Goal: Information Seeking & Learning: Learn about a topic

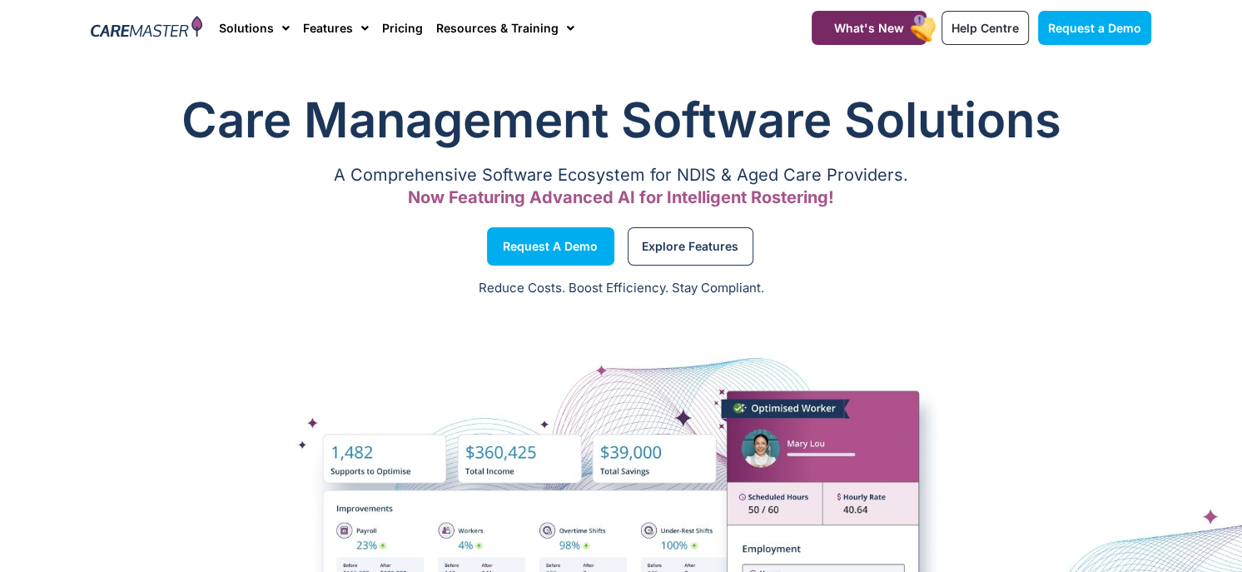
click at [152, 215] on div "Request a Demo" at bounding box center [351, 246] width 539 height 63
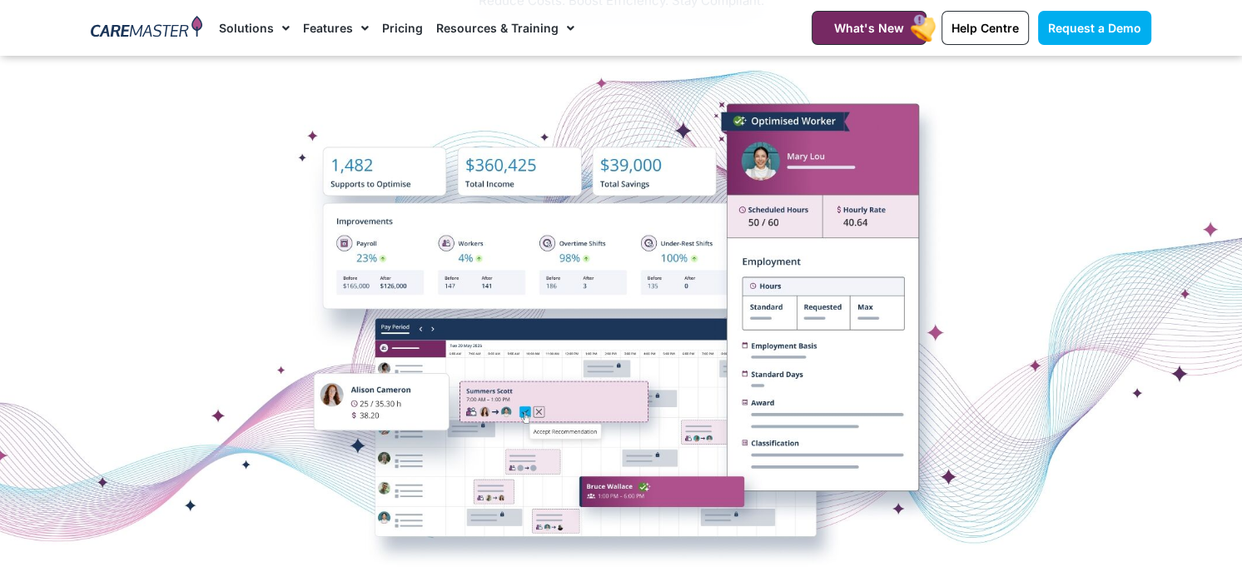
scroll to position [333, 0]
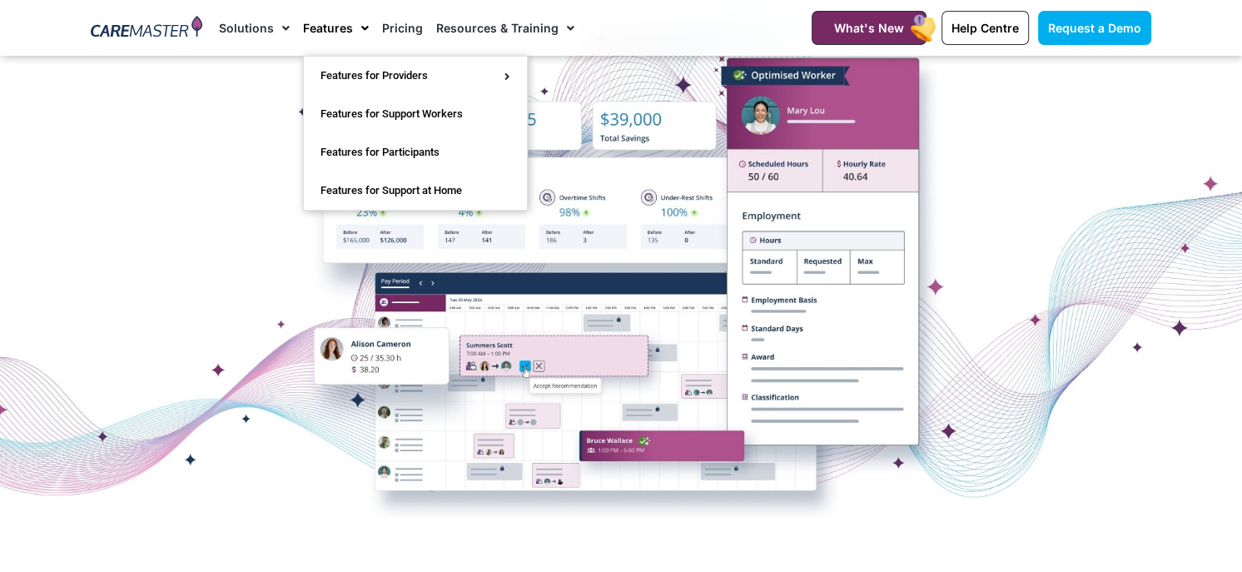
click at [356, 22] on span "Menu" at bounding box center [361, 28] width 16 height 28
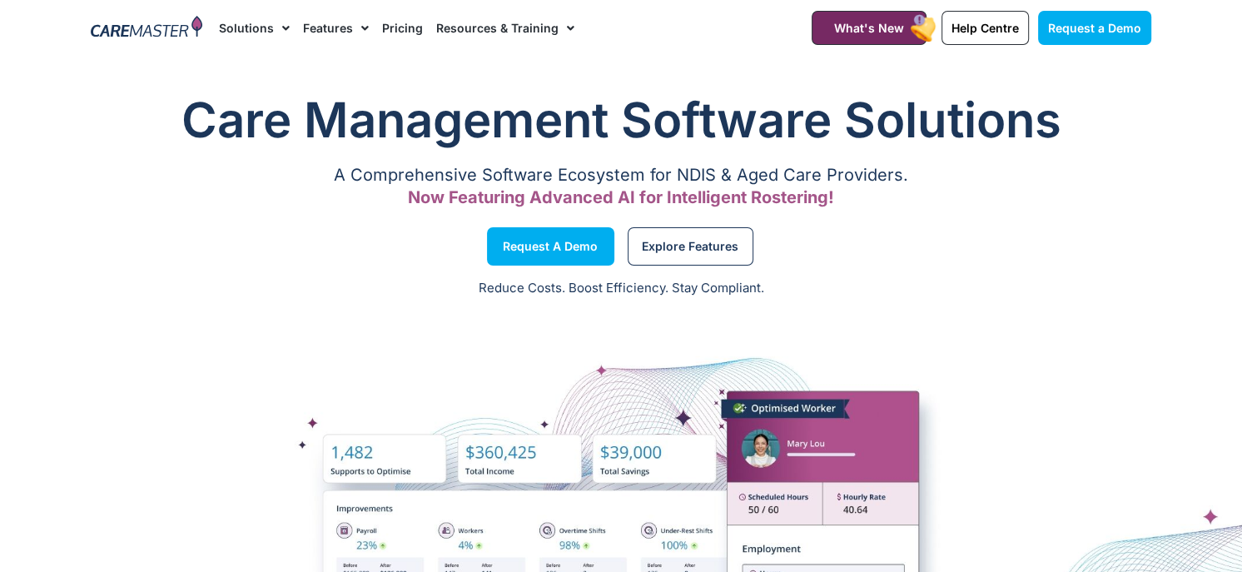
click at [366, 27] on li "Features Features for Providers Case Note Management Incident Management Invoic…" at bounding box center [335, 28] width 79 height 56
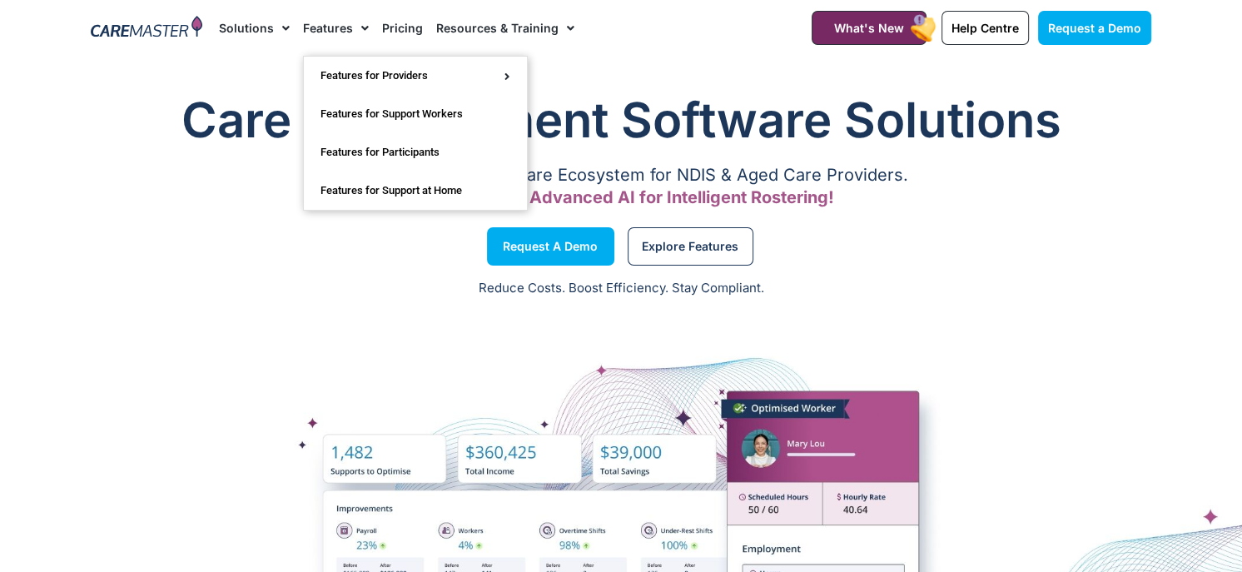
click at [360, 29] on span "Menu" at bounding box center [361, 28] width 16 height 28
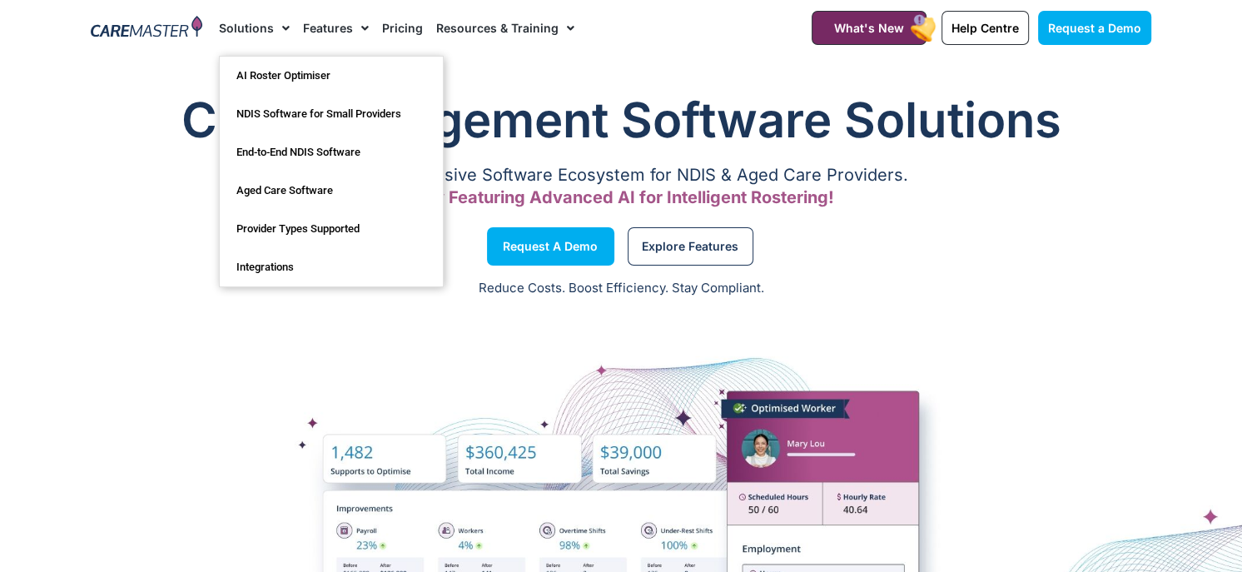
click at [280, 26] on span "Menu" at bounding box center [282, 28] width 16 height 28
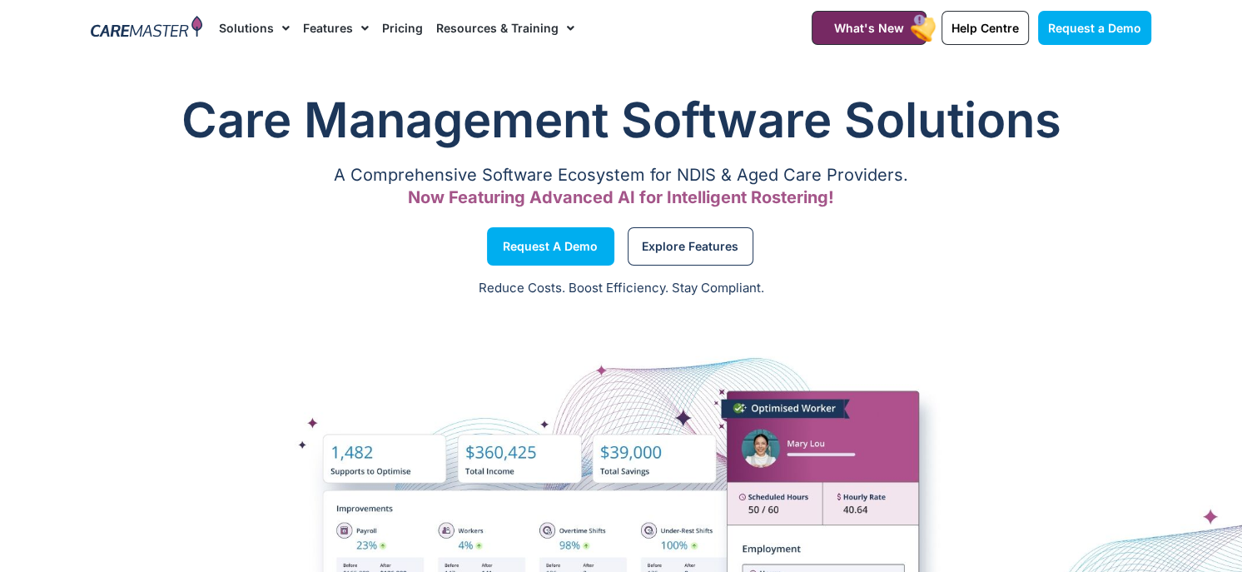
click at [280, 26] on span "Menu" at bounding box center [282, 28] width 16 height 28
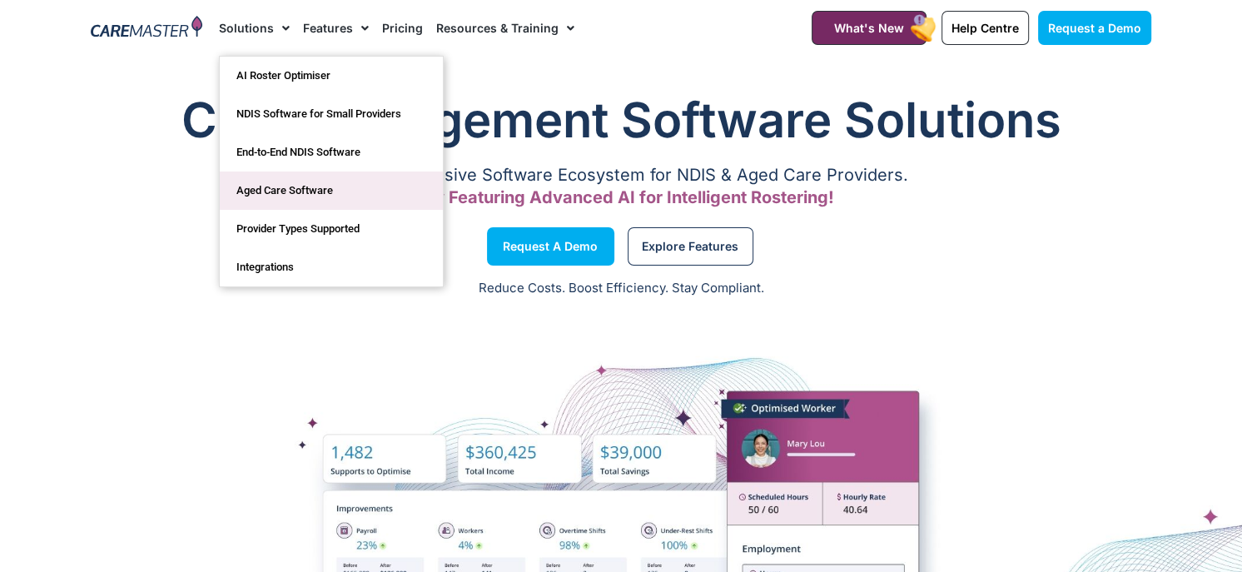
click at [271, 195] on link "Aged Care Software" at bounding box center [331, 191] width 223 height 38
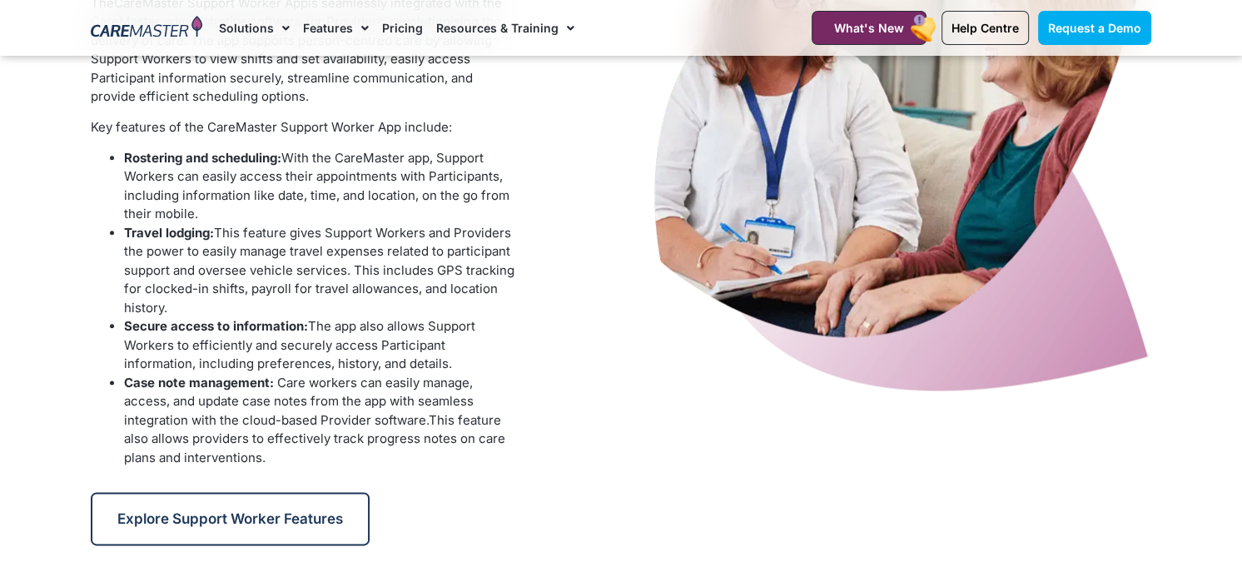
scroll to position [1749, 0]
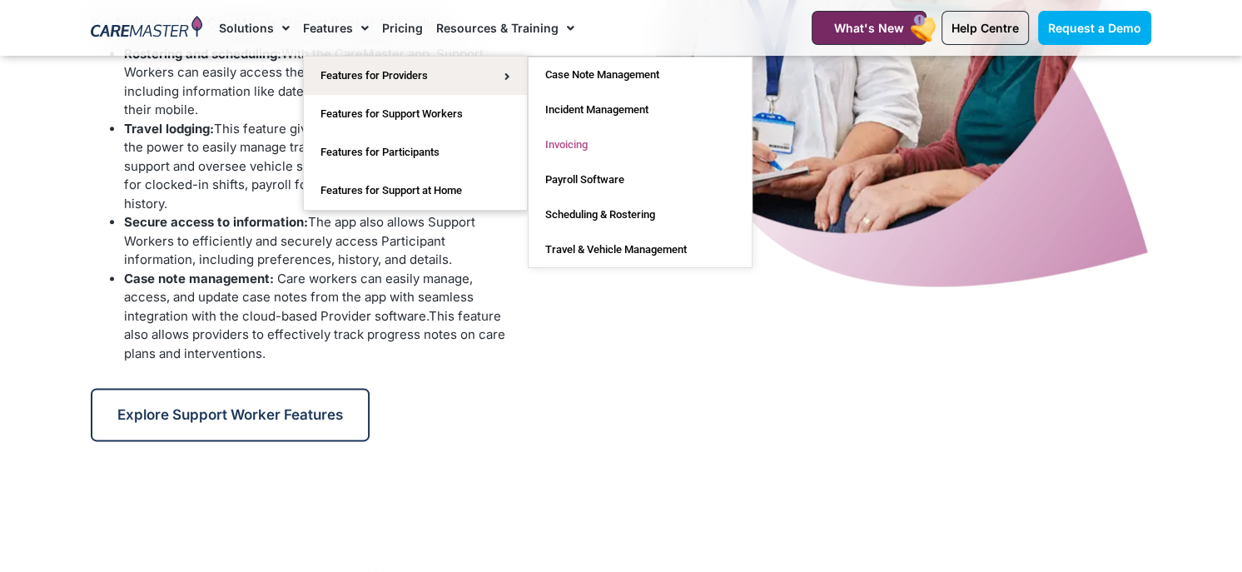
click at [550, 145] on link "Invoicing" at bounding box center [640, 144] width 223 height 35
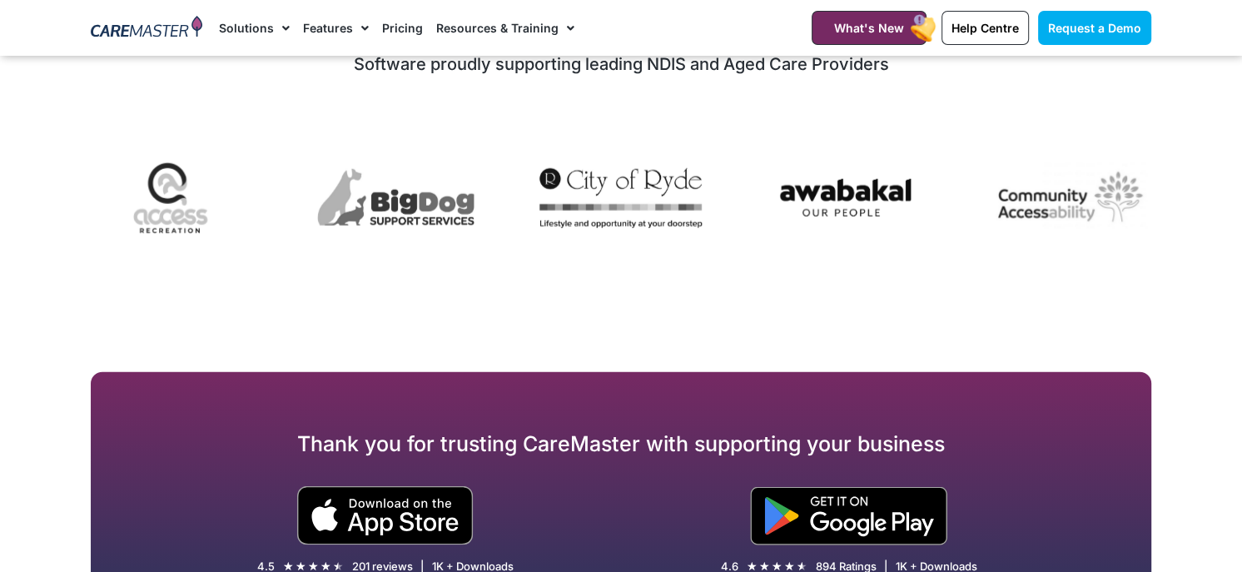
scroll to position [4274, 0]
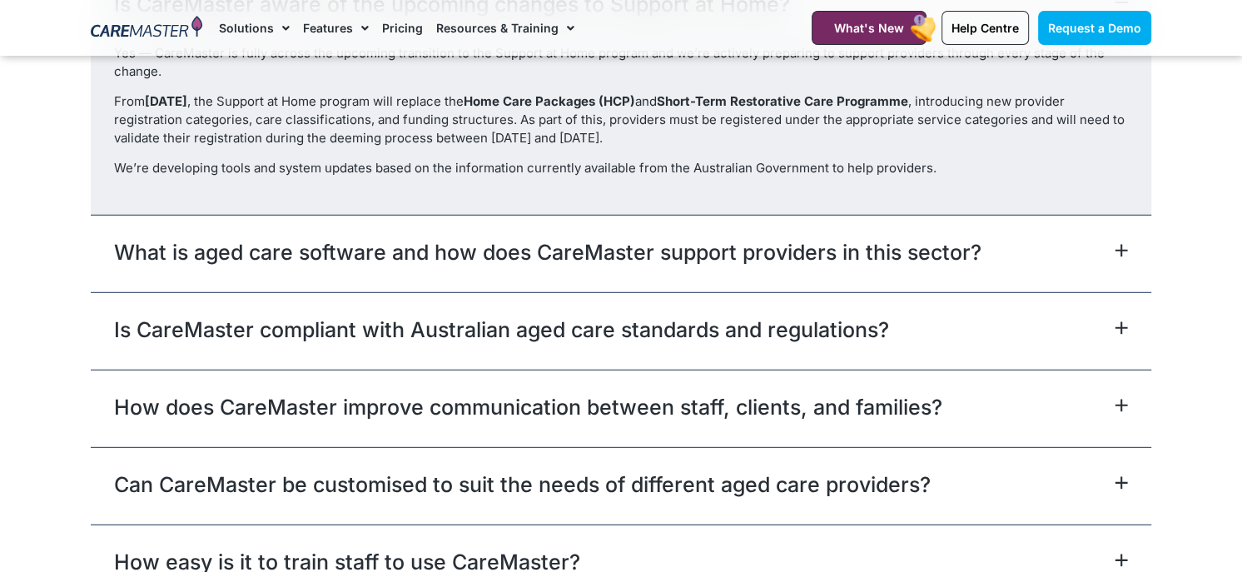
scroll to position [3915, 0]
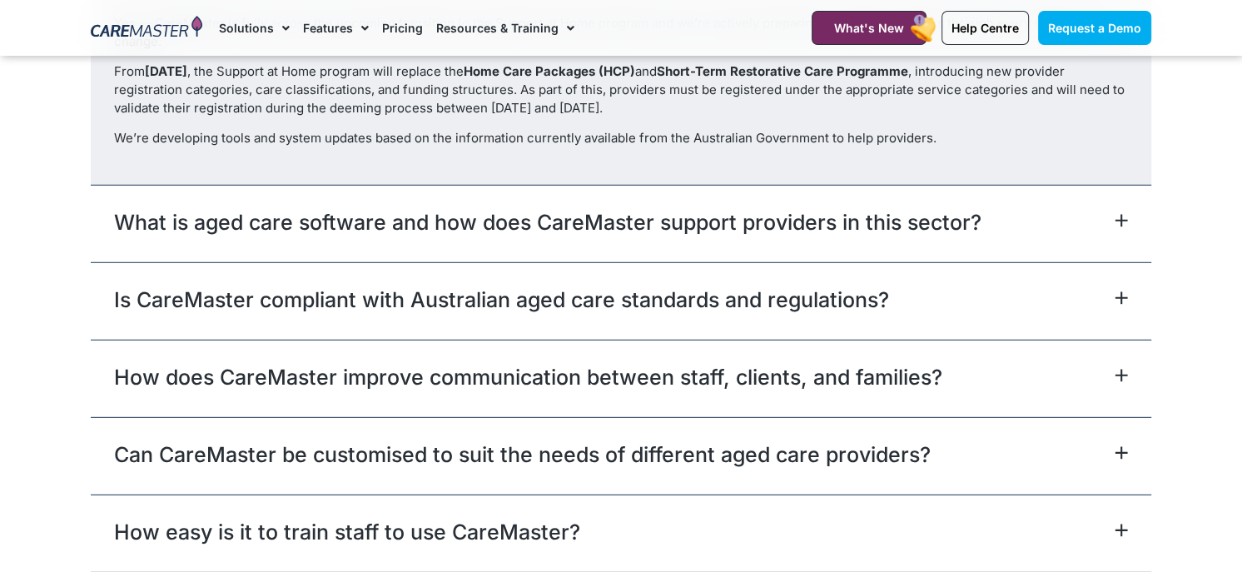
click at [899, 237] on link "What is aged care software and how does CareMaster support providers in this se…" at bounding box center [548, 222] width 868 height 30
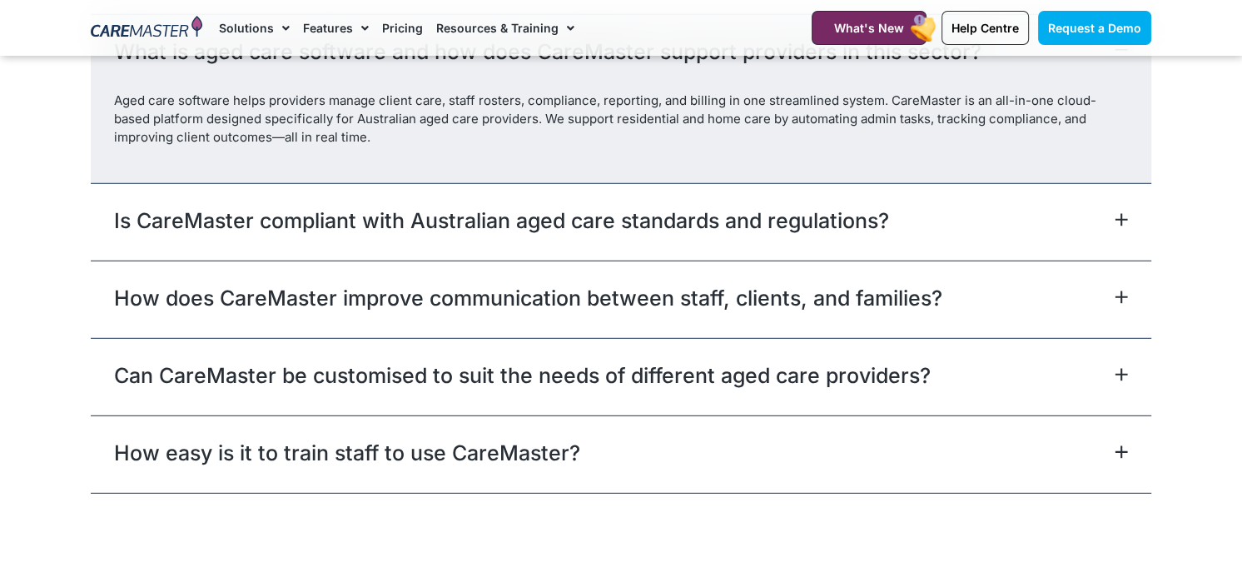
click at [899, 250] on div "Is CareMaster compliant with Australian aged care standards and regulations?" at bounding box center [621, 221] width 1061 height 77
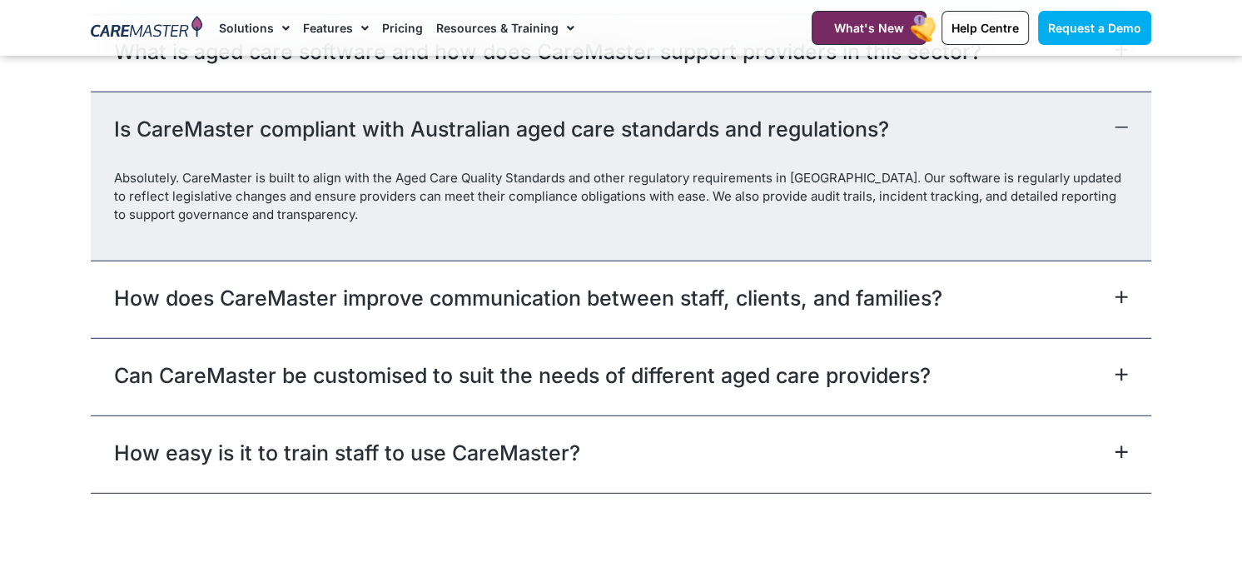
click at [885, 305] on link "How does CareMaster improve communication between staff, clients, and families?" at bounding box center [528, 298] width 829 height 30
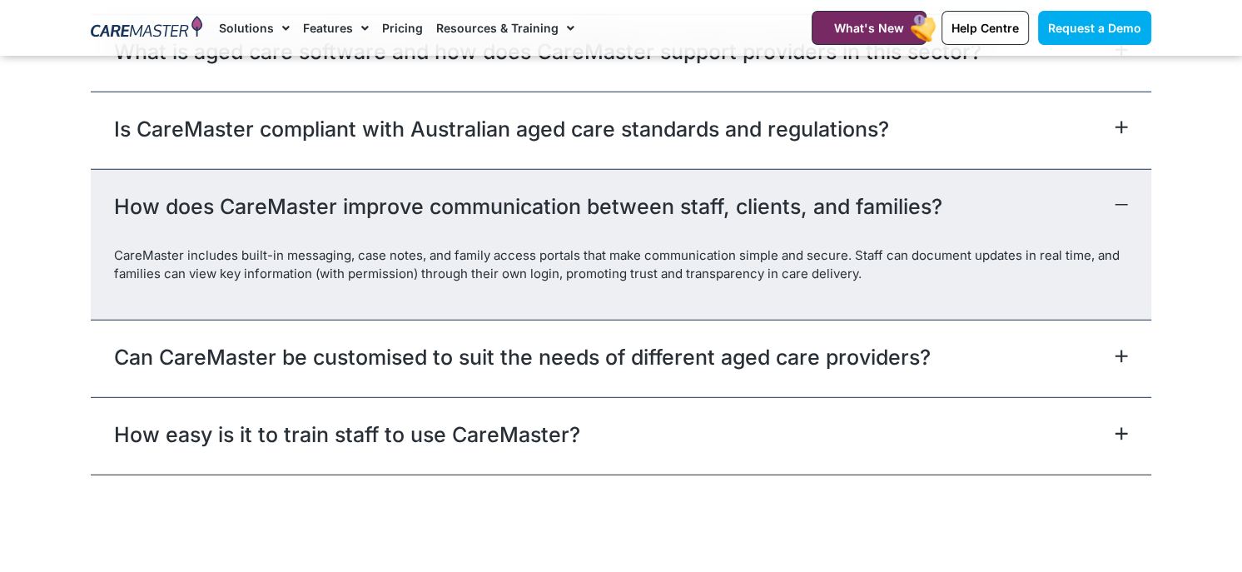
click at [837, 369] on link "Can CareMaster be customised to suit the needs of different aged care providers?" at bounding box center [522, 357] width 817 height 30
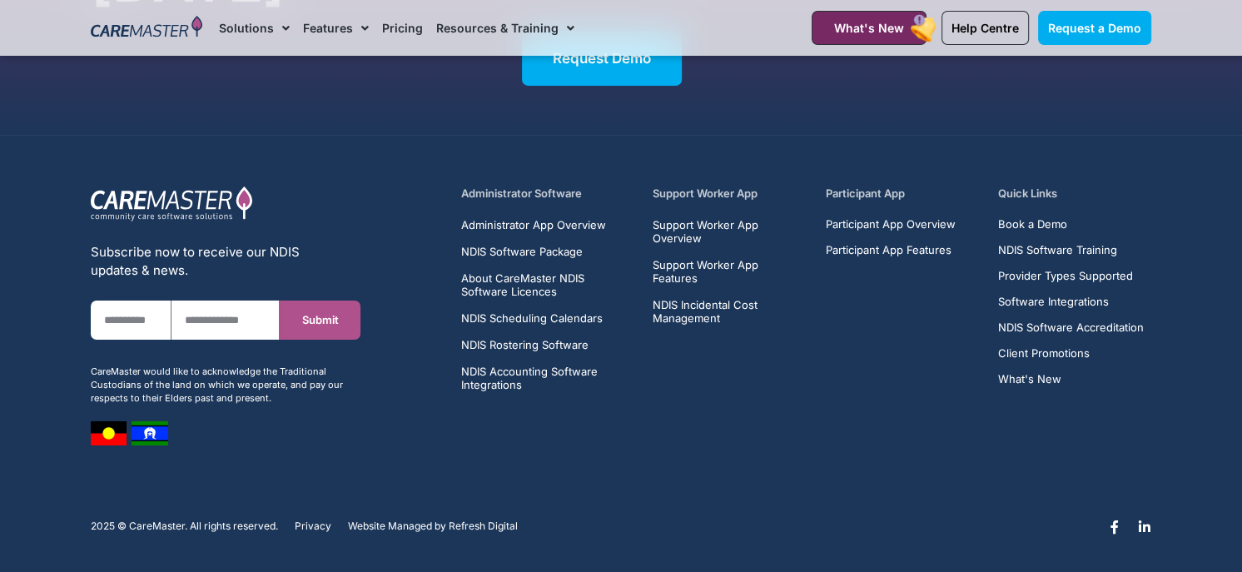
scroll to position [4804, 0]
